Goal: Information Seeking & Learning: Learn about a topic

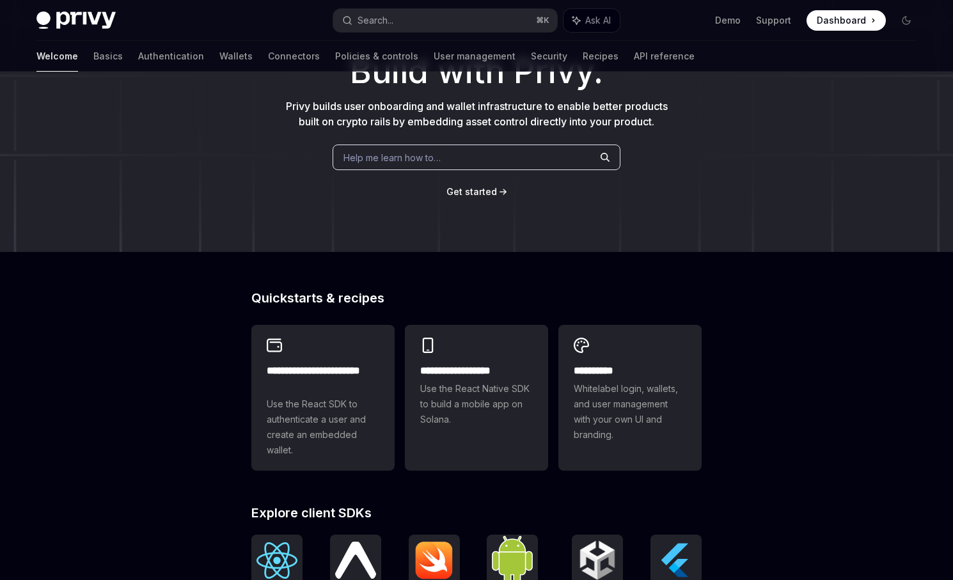
scroll to position [109, 0]
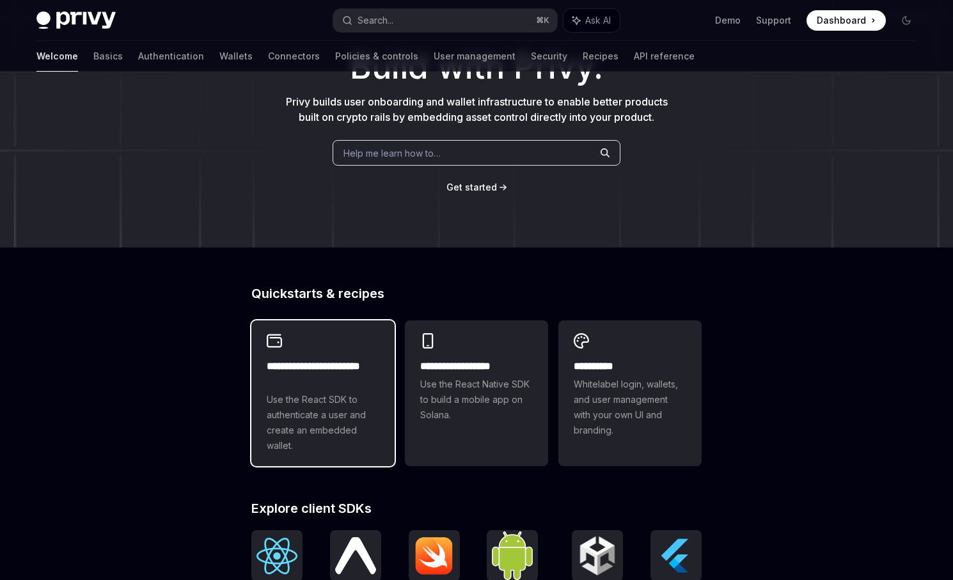
click at [307, 429] on span "Use the React SDK to authenticate a user and create an embedded wallet." at bounding box center [323, 422] width 113 height 61
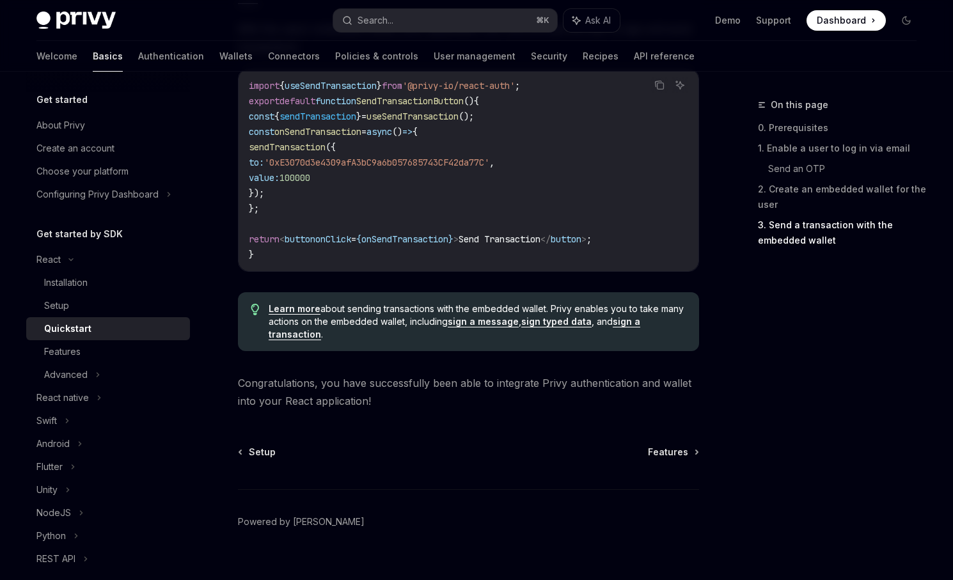
scroll to position [1276, 0]
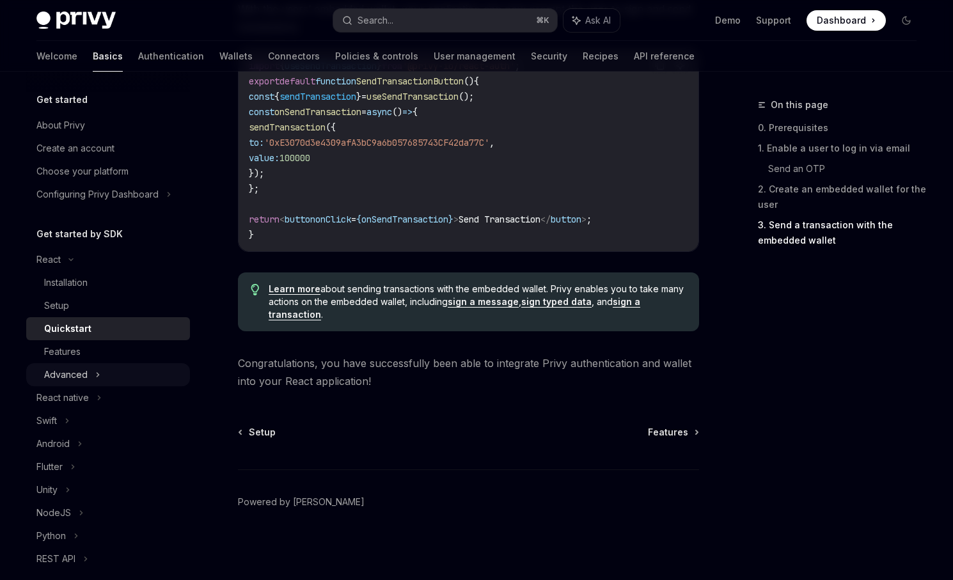
click at [135, 374] on div "Advanced" at bounding box center [108, 374] width 164 height 23
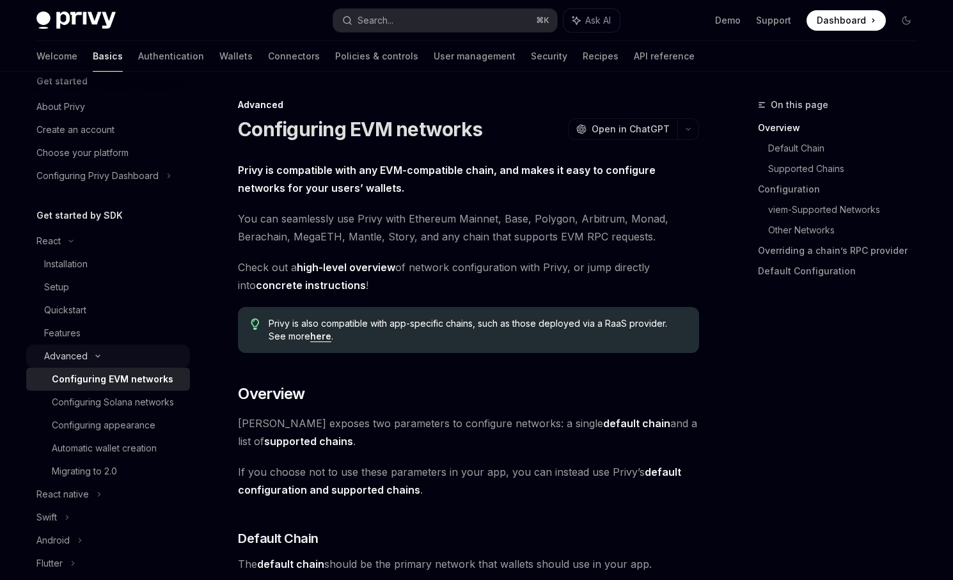
scroll to position [26, 0]
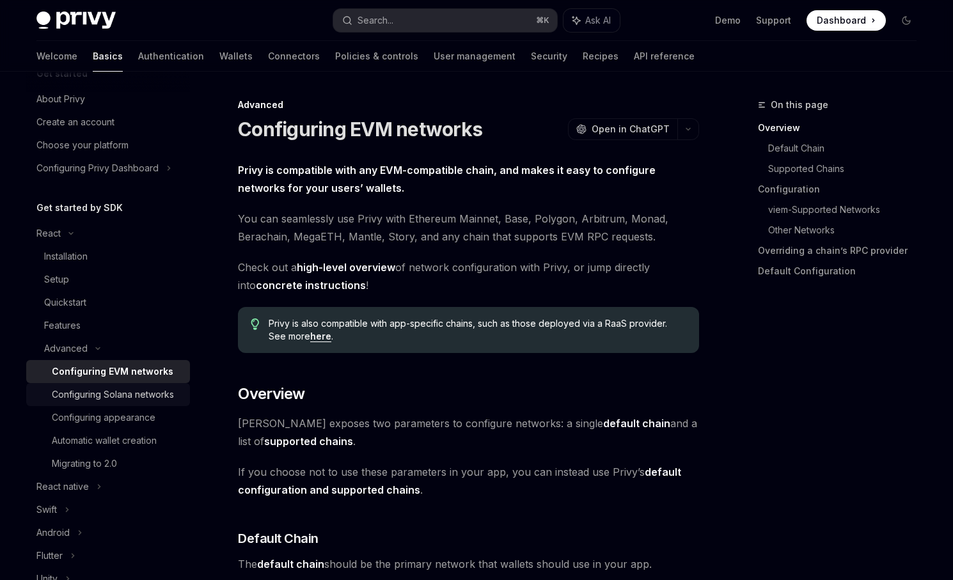
click at [133, 397] on div "Configuring Solana networks" at bounding box center [113, 394] width 122 height 15
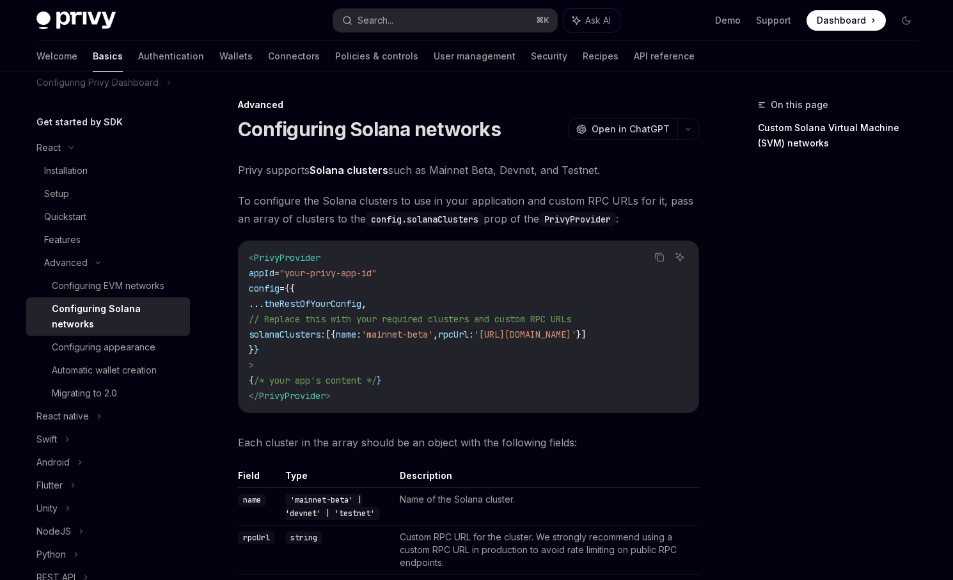
scroll to position [144, 0]
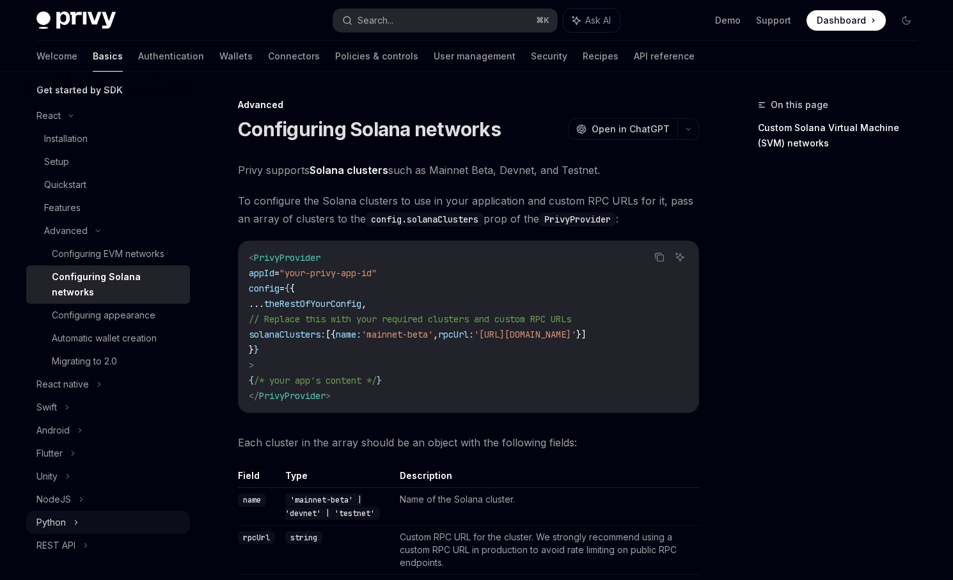
click at [86, 511] on div "Python" at bounding box center [108, 522] width 164 height 23
click at [88, 489] on div "NodeJS" at bounding box center [108, 499] width 164 height 23
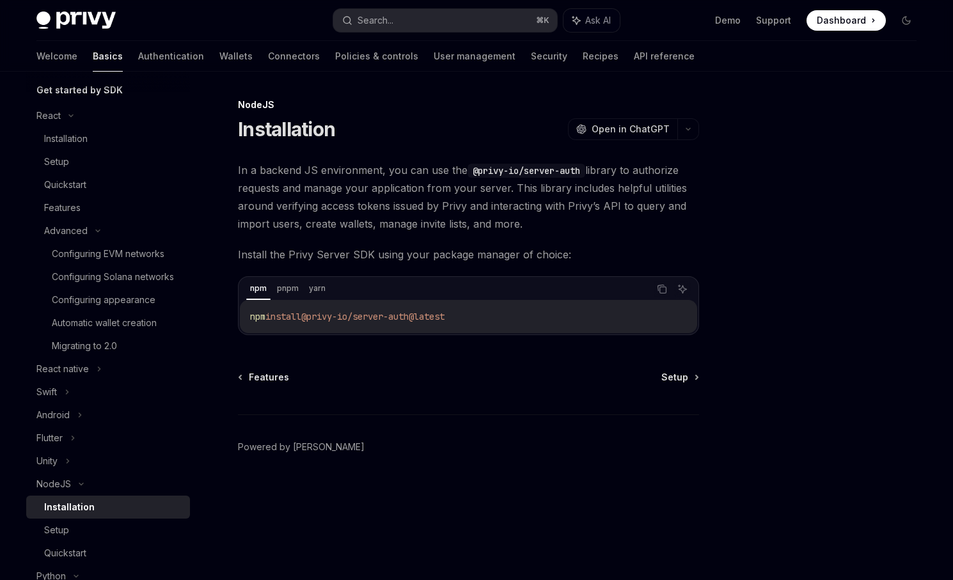
click at [90, 504] on div "Installation" at bounding box center [69, 507] width 51 height 15
click at [94, 525] on div "Setup" at bounding box center [113, 530] width 138 height 15
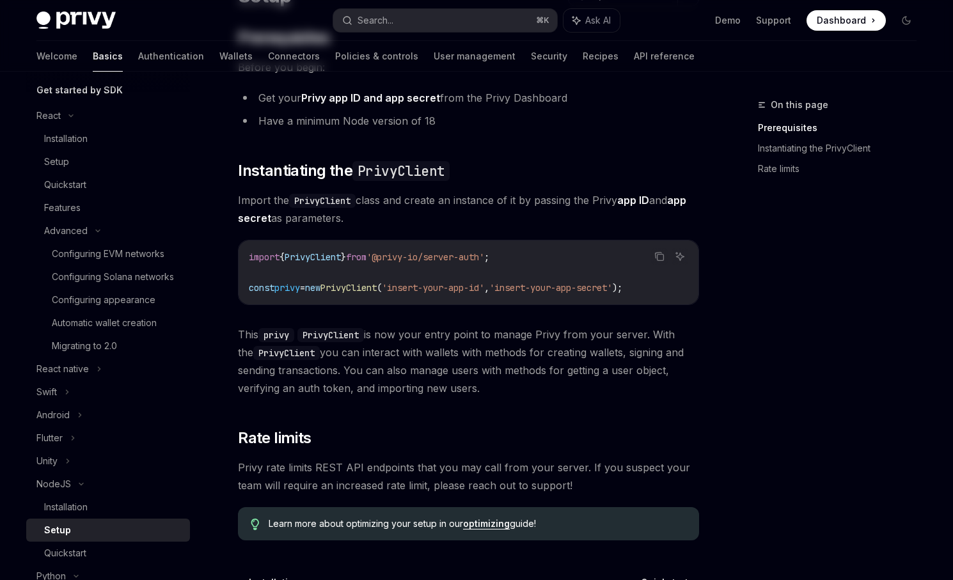
scroll to position [220, 0]
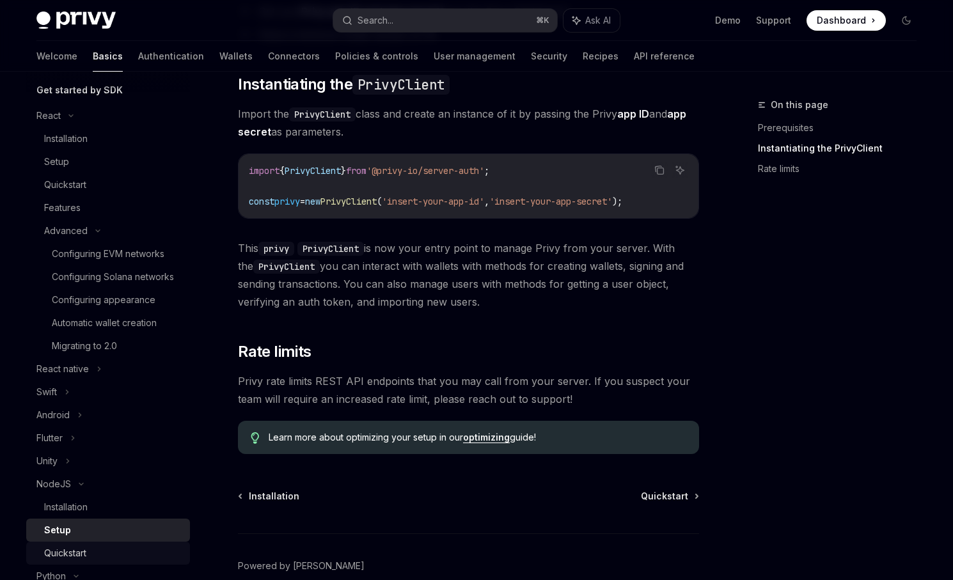
click at [129, 559] on div "Quickstart" at bounding box center [113, 553] width 138 height 15
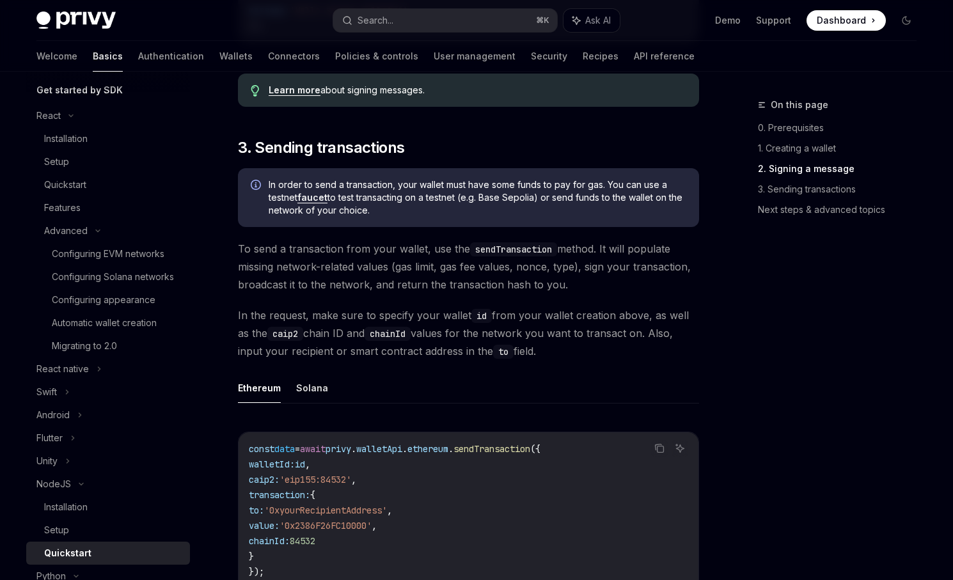
scroll to position [765, 0]
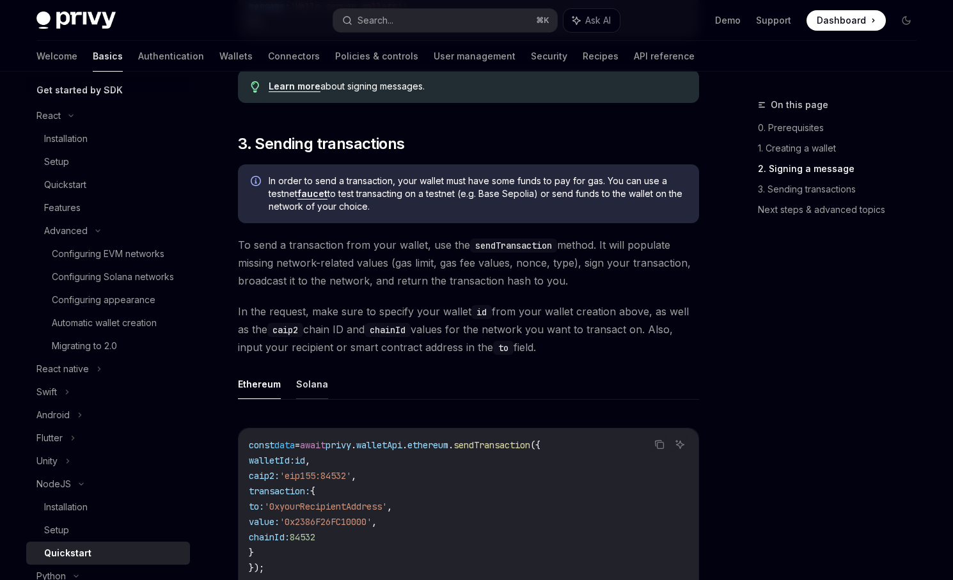
click at [301, 392] on button "Solana" at bounding box center [312, 384] width 32 height 30
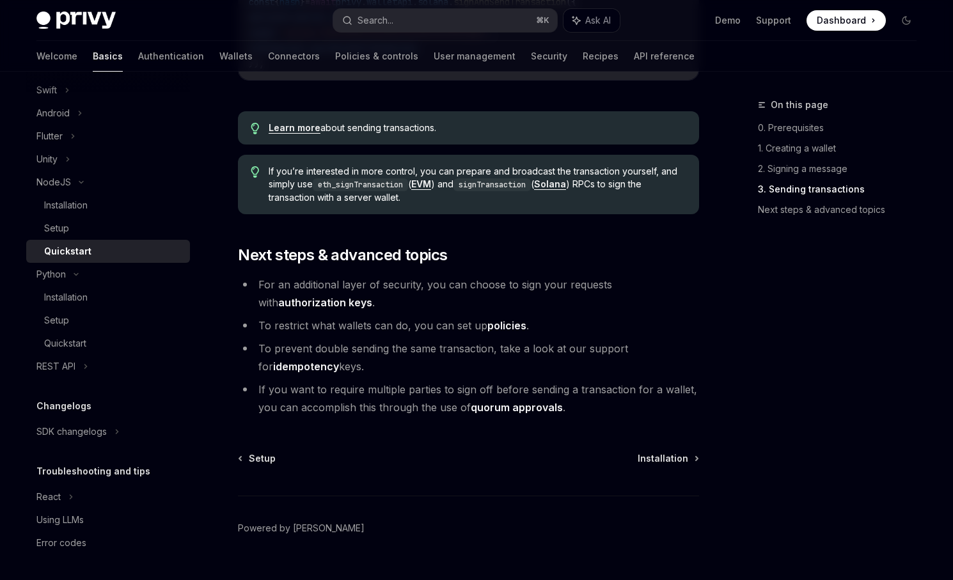
scroll to position [282, 0]
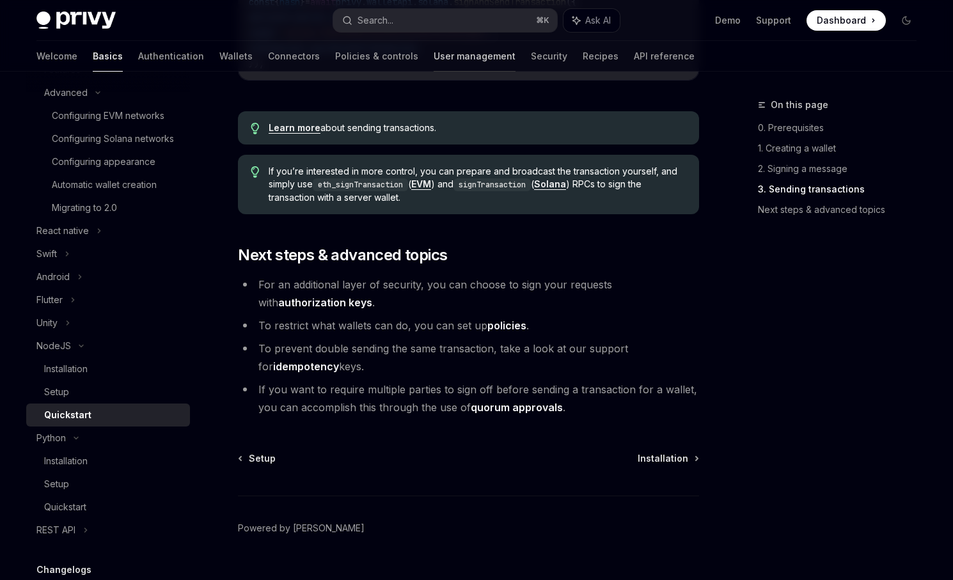
click at [434, 63] on link "User management" at bounding box center [475, 56] width 82 height 31
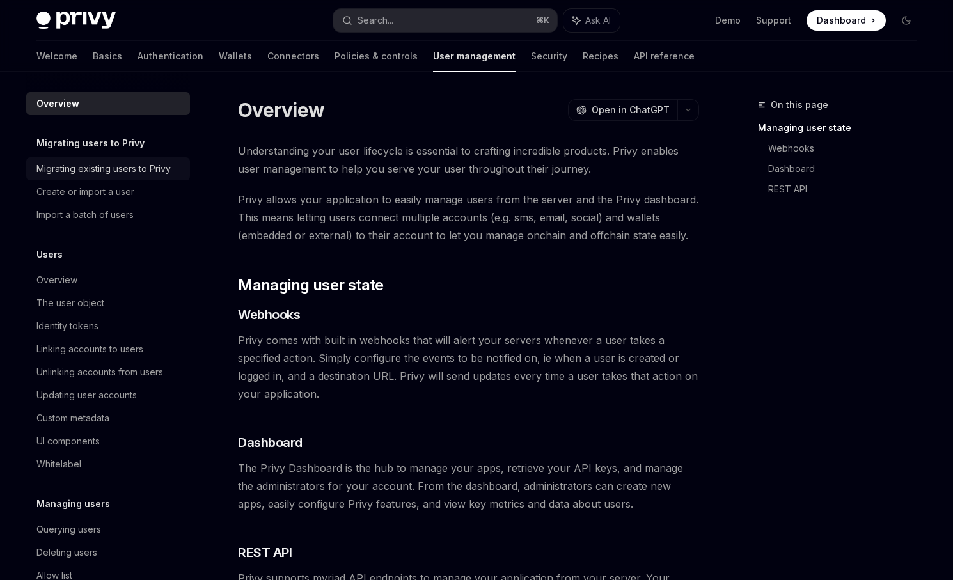
click at [159, 162] on div "Migrating existing users to Privy" at bounding box center [103, 168] width 134 height 15
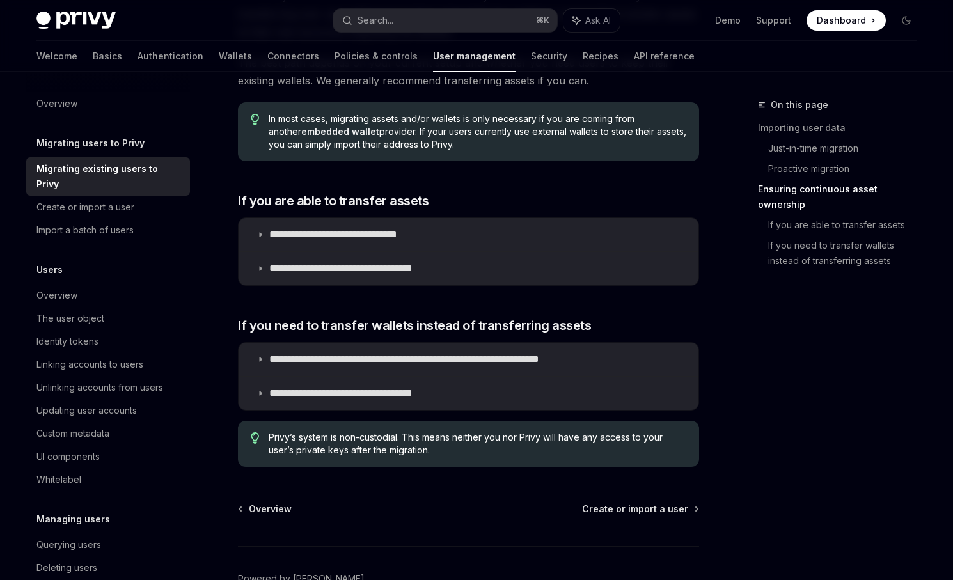
scroll to position [1433, 0]
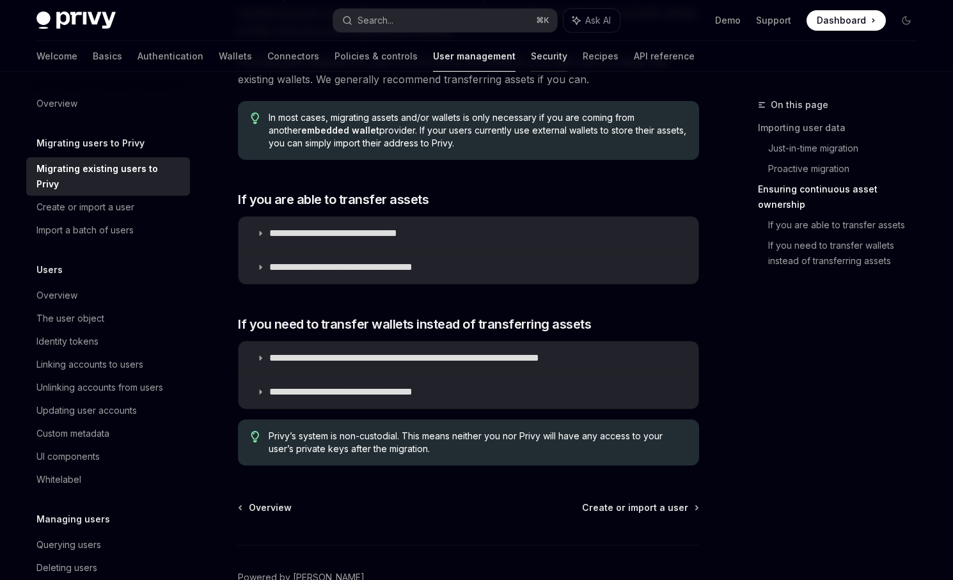
click at [531, 58] on link "Security" at bounding box center [549, 56] width 36 height 31
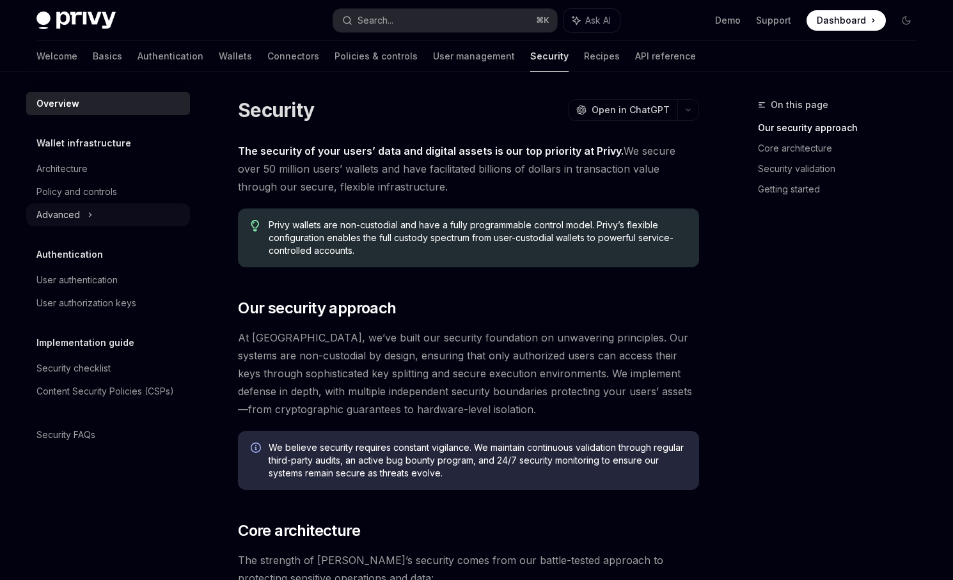
click at [99, 219] on div "Advanced" at bounding box center [108, 214] width 164 height 23
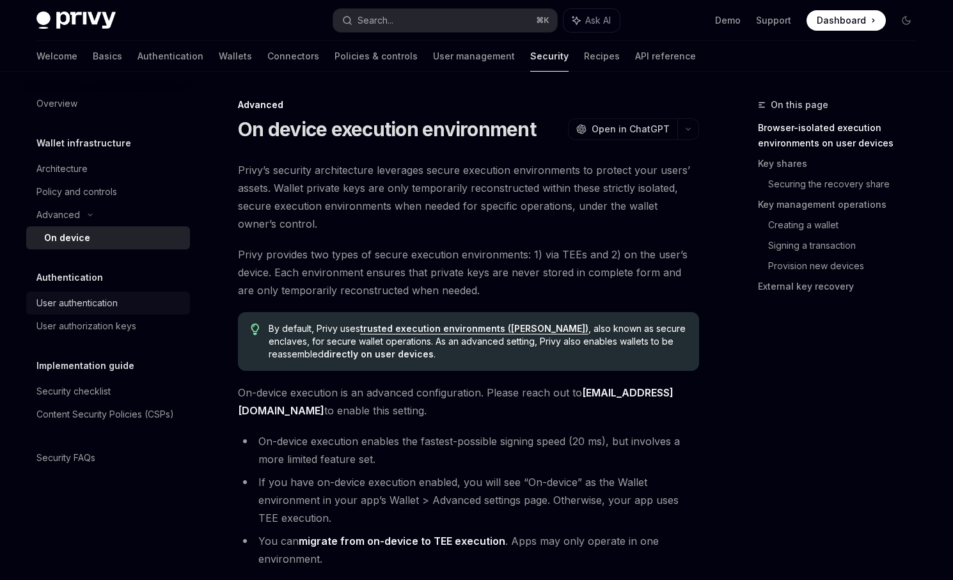
click at [116, 304] on div "User authentication" at bounding box center [76, 303] width 81 height 15
type textarea "*"
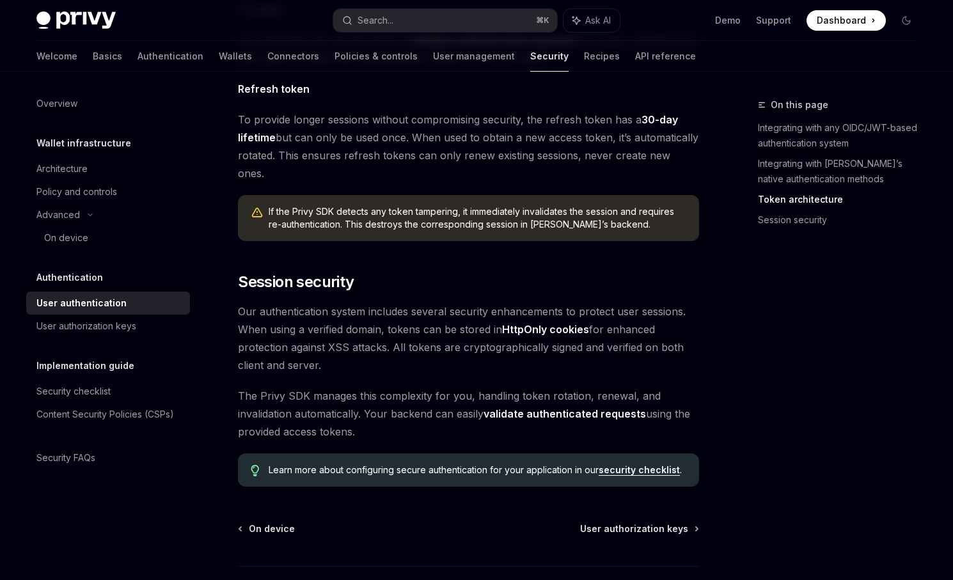
scroll to position [959, 0]
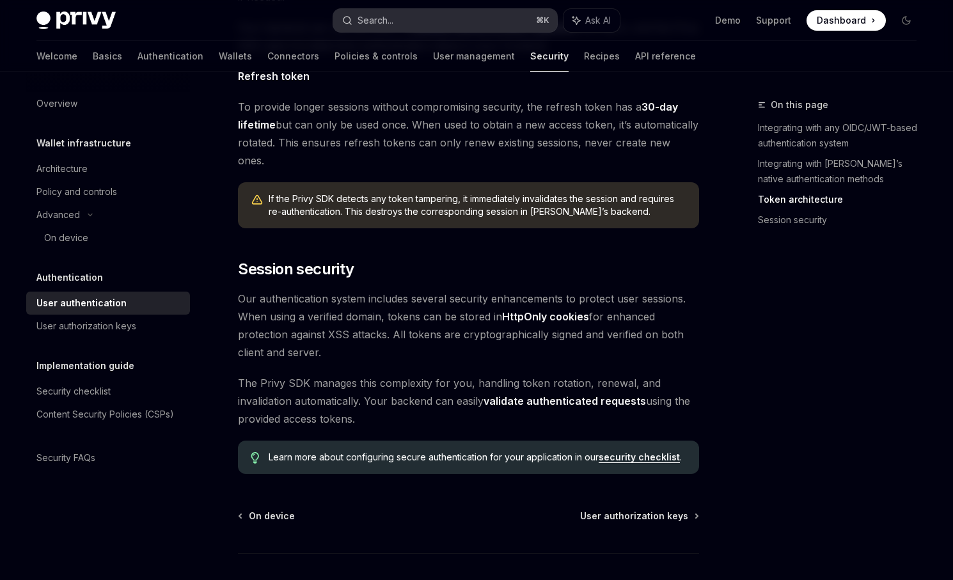
click at [412, 16] on button "Search... ⌘ K" at bounding box center [445, 20] width 224 height 23
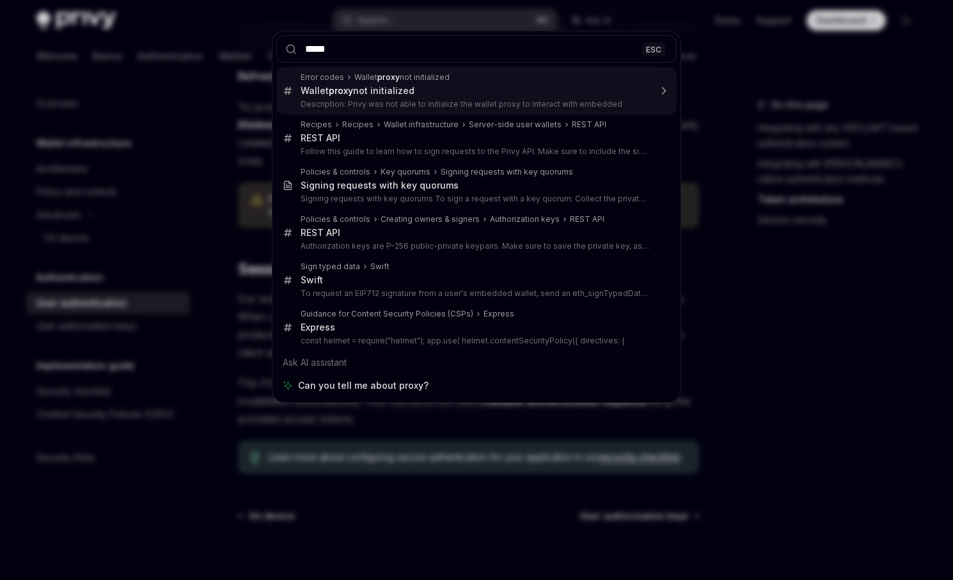
type input "*****"
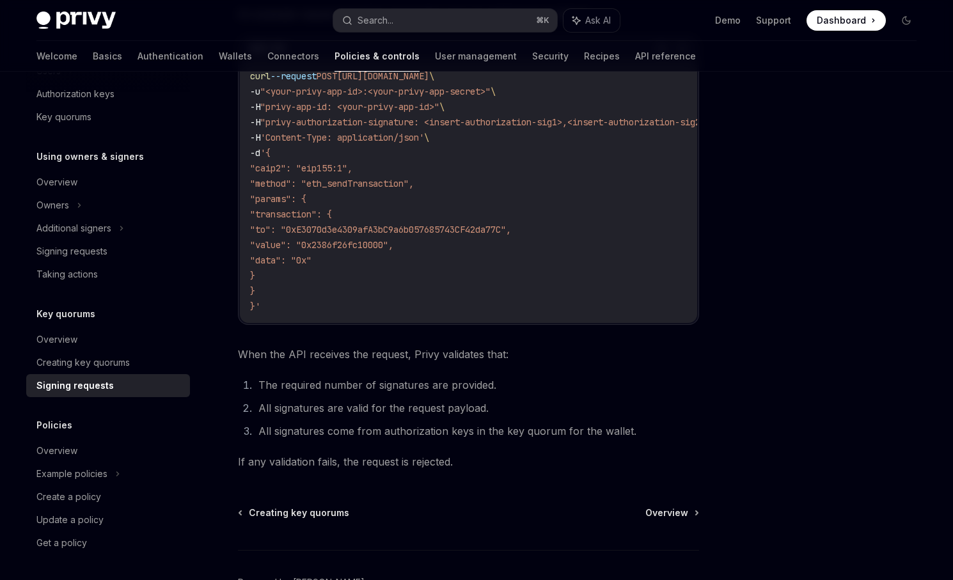
scroll to position [421, 0]
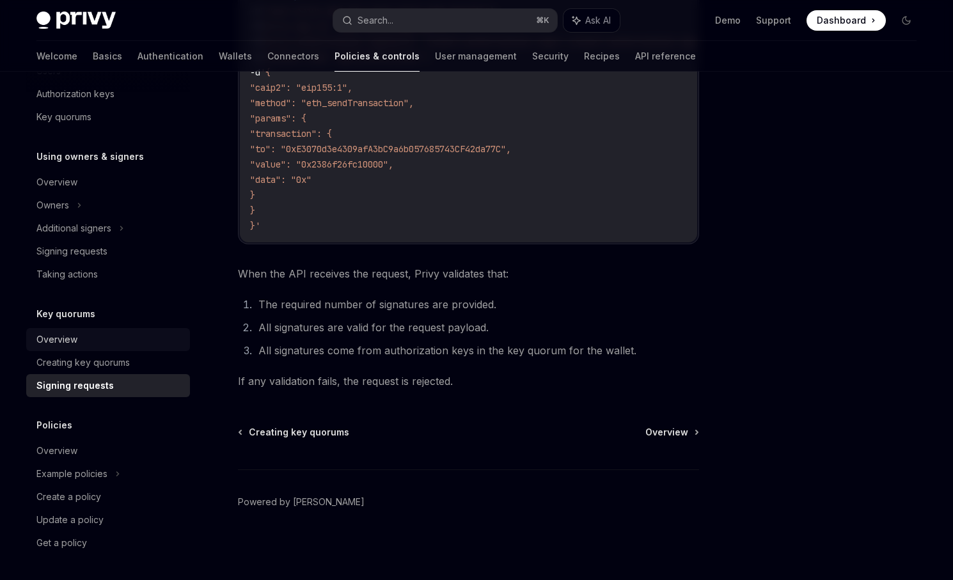
click at [113, 335] on div "Overview" at bounding box center [109, 339] width 146 height 15
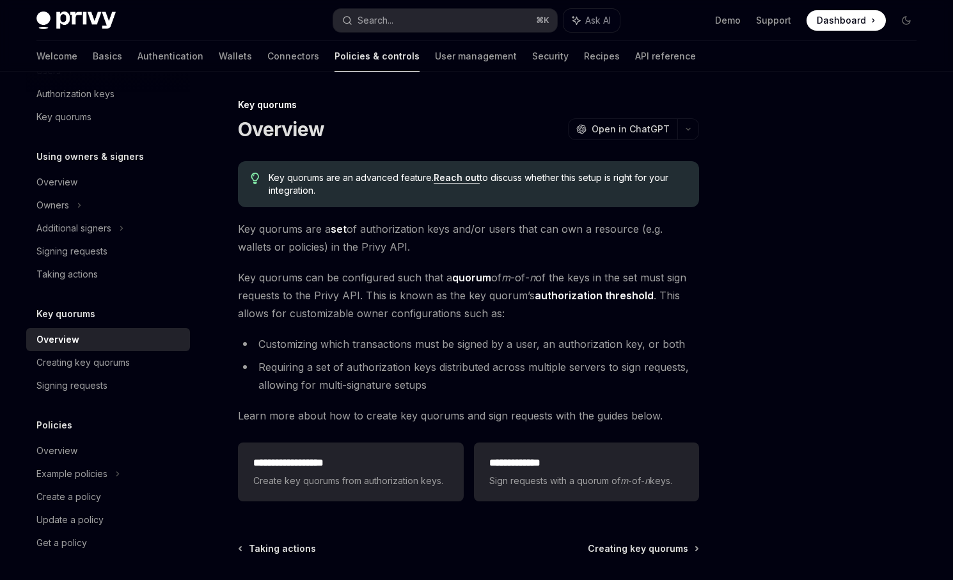
scroll to position [116, 0]
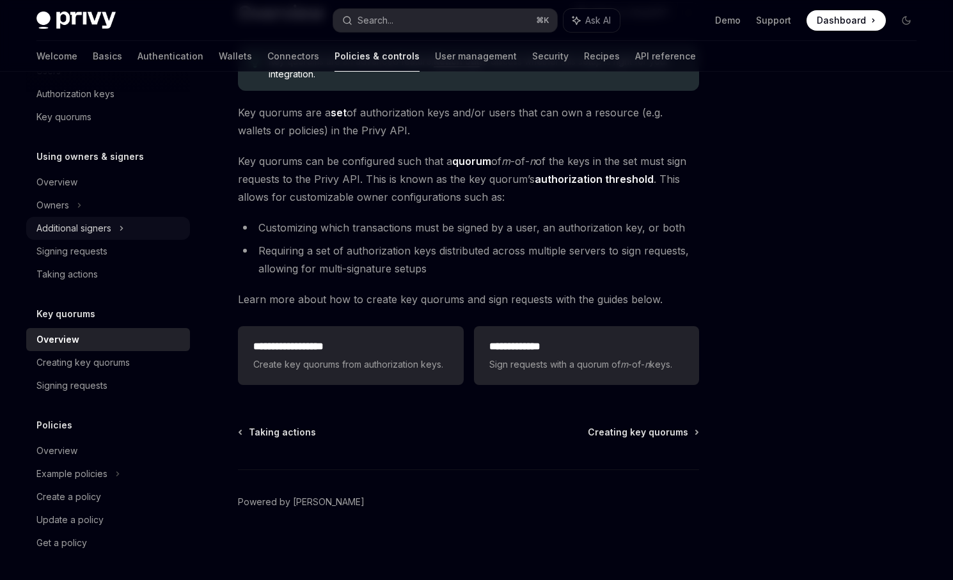
click at [140, 229] on div "Additional signers" at bounding box center [108, 228] width 164 height 23
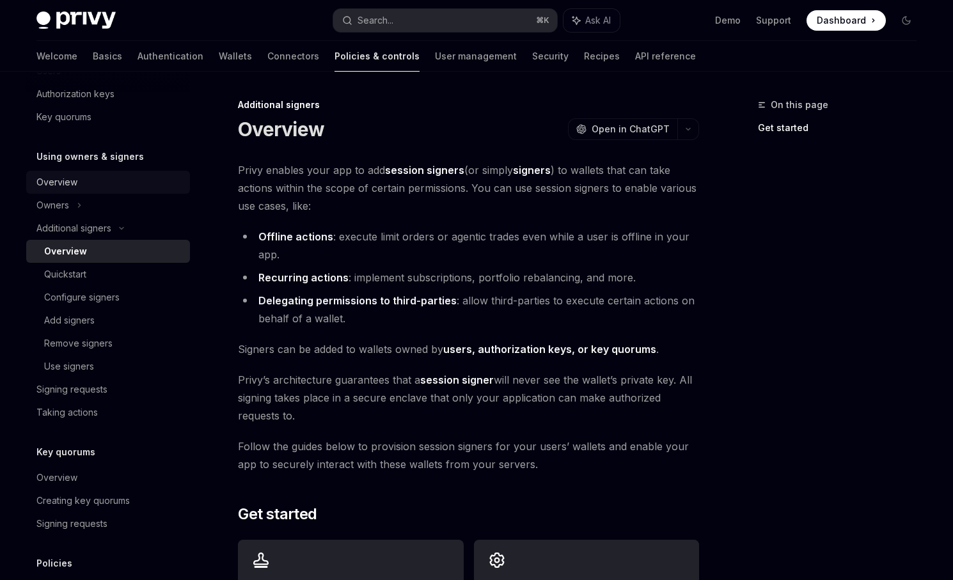
click at [116, 184] on div "Overview" at bounding box center [109, 182] width 146 height 15
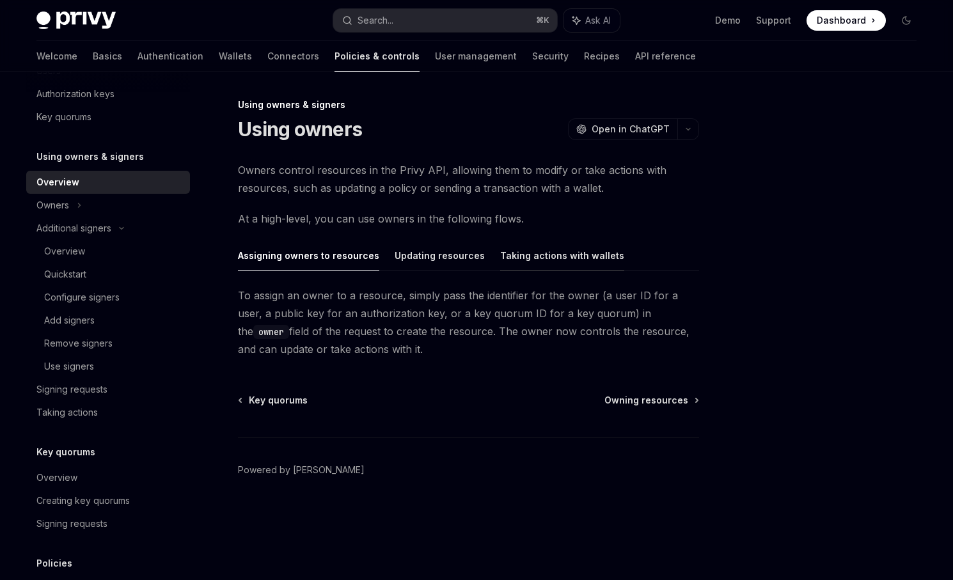
click at [504, 252] on button "Taking actions with wallets" at bounding box center [562, 256] width 124 height 30
type textarea "*"
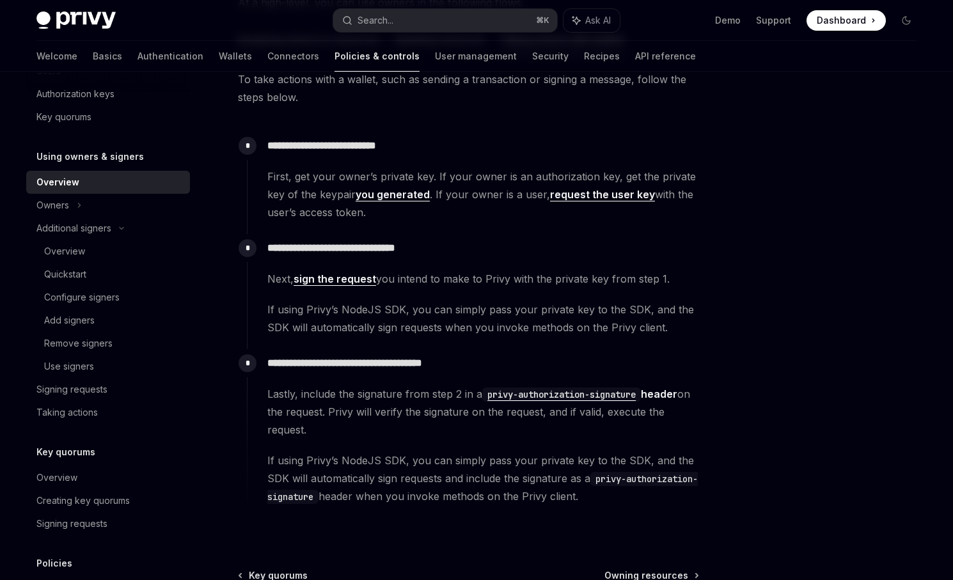
scroll to position [239, 0]
